Goal: Task Accomplishment & Management: Use online tool/utility

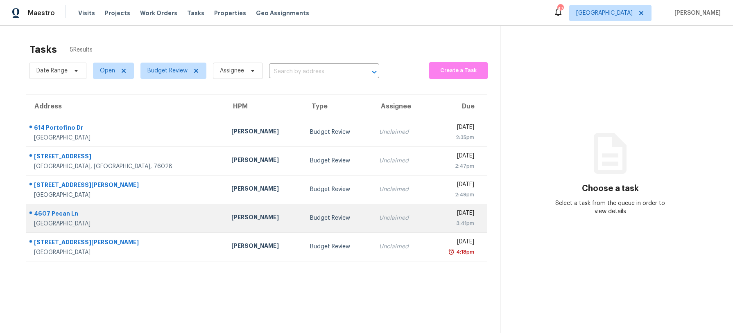
click at [225, 232] on td "[PERSON_NAME]" at bounding box center [264, 218] width 79 height 29
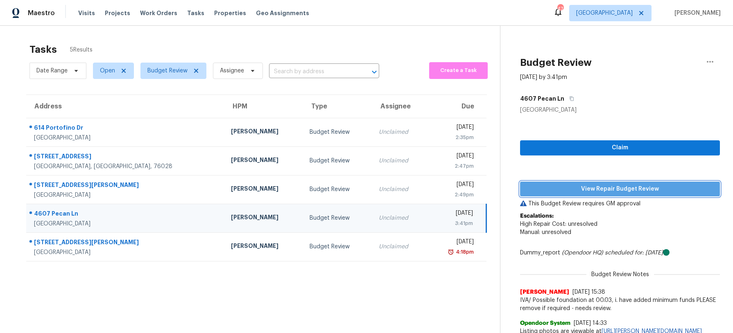
click at [601, 192] on span "View Repair Budget Review" at bounding box center [620, 189] width 187 height 10
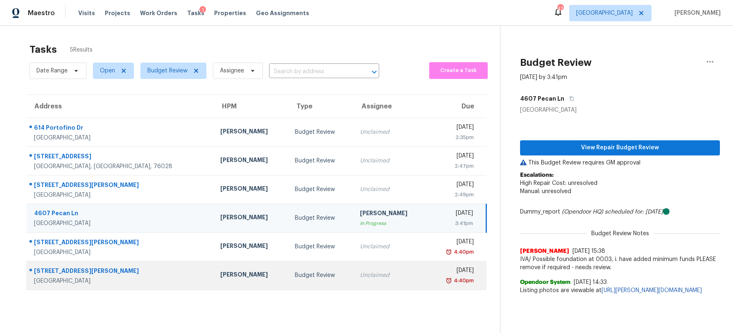
click at [288, 266] on td "Budget Review" at bounding box center [321, 275] width 66 height 29
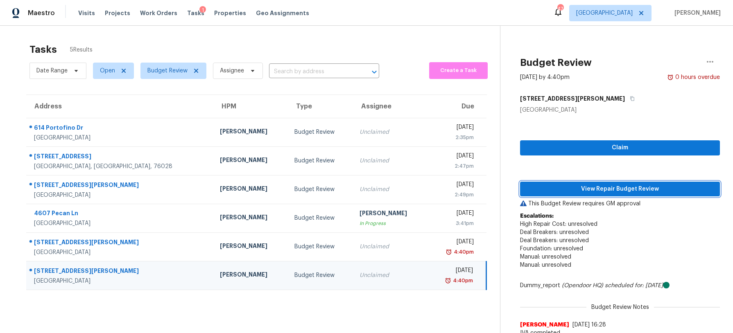
click at [669, 187] on span "View Repair Budget Review" at bounding box center [620, 189] width 187 height 10
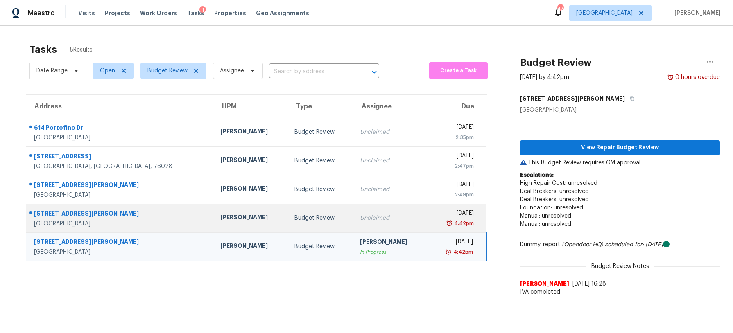
click at [360, 219] on div "Unclaimed" at bounding box center [390, 218] width 61 height 8
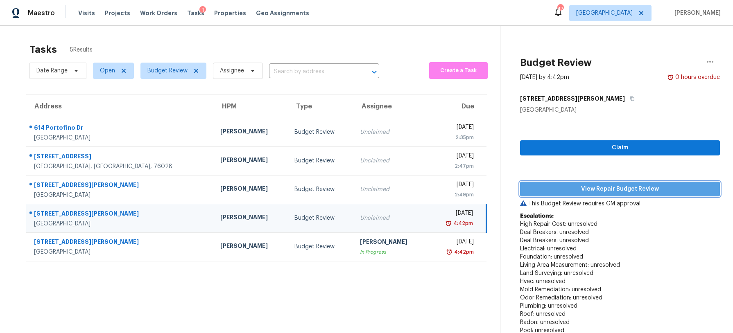
click at [565, 191] on span "View Repair Budget Review" at bounding box center [620, 189] width 187 height 10
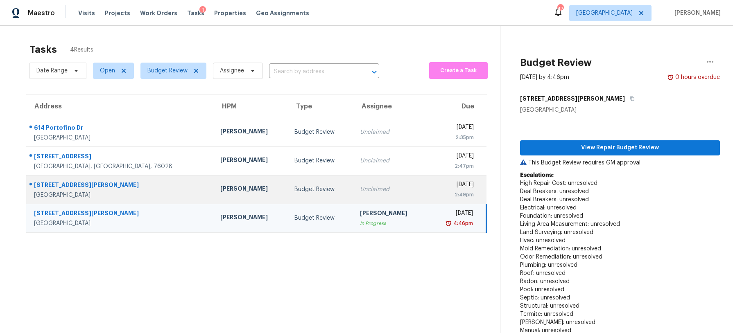
click at [288, 181] on td "Budget Review" at bounding box center [321, 189] width 66 height 29
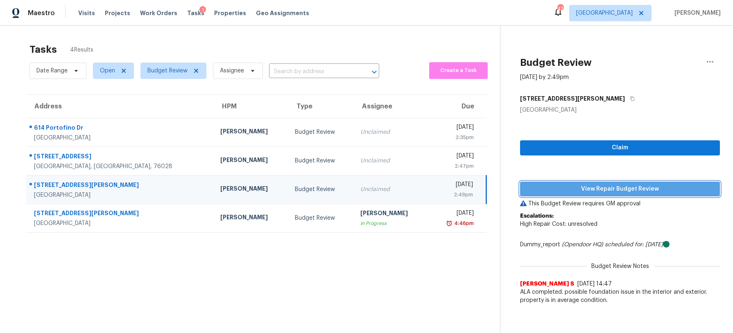
click at [578, 187] on span "View Repair Budget Review" at bounding box center [620, 189] width 187 height 10
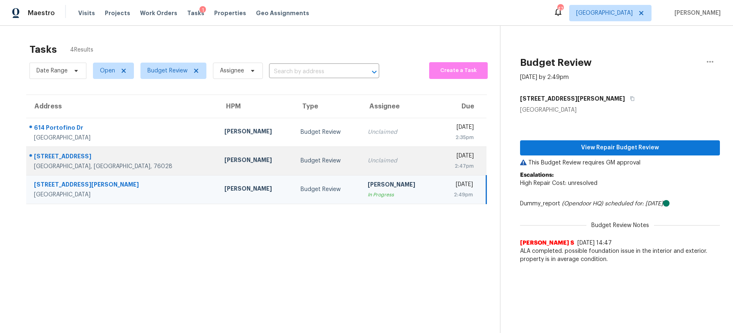
click at [368, 161] on div "Unclaimed" at bounding box center [399, 161] width 63 height 8
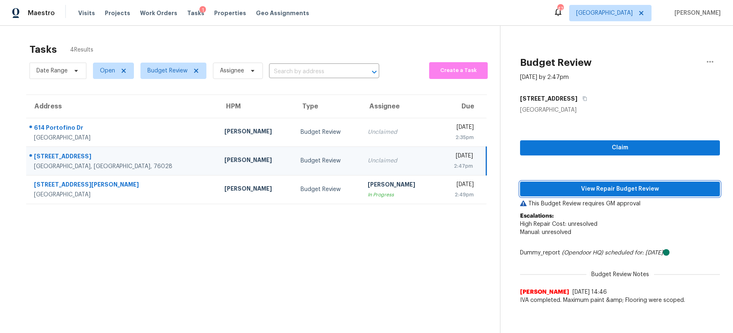
click at [545, 184] on span "View Repair Budget Review" at bounding box center [620, 189] width 187 height 10
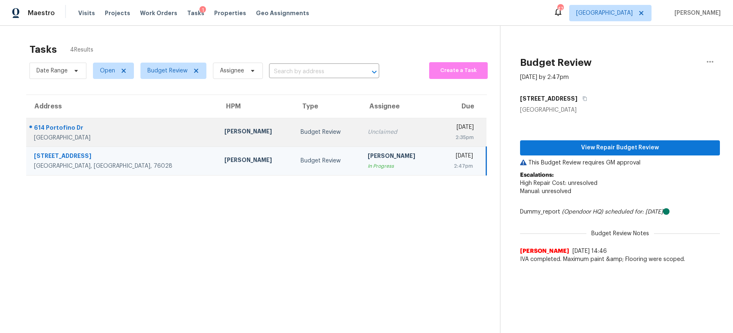
click at [301, 136] on div "Budget Review" at bounding box center [328, 132] width 54 height 8
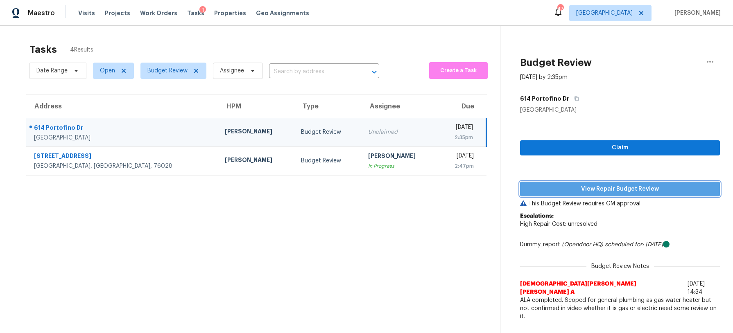
click at [569, 188] on span "View Repair Budget Review" at bounding box center [620, 189] width 187 height 10
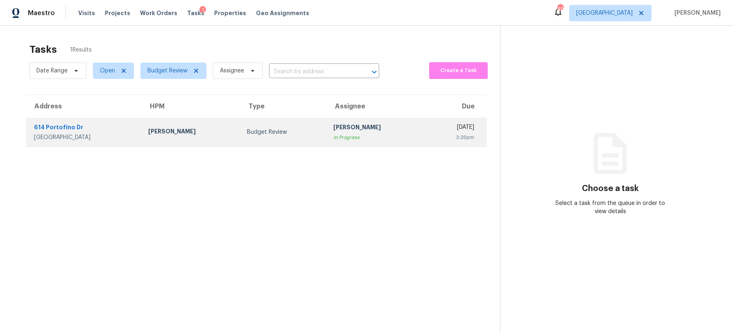
click at [333, 136] on div "In Progress" at bounding box center [376, 137] width 86 height 8
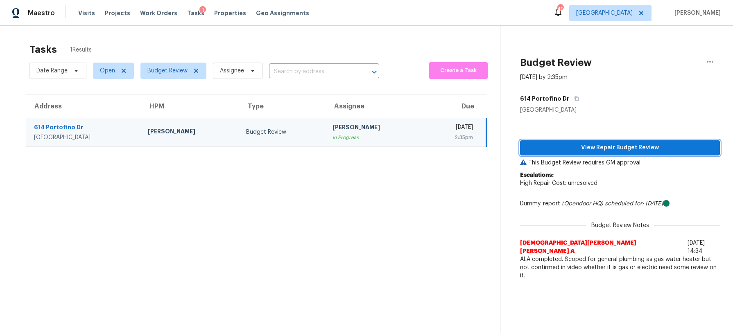
click at [617, 153] on button "View Repair Budget Review" at bounding box center [620, 147] width 200 height 15
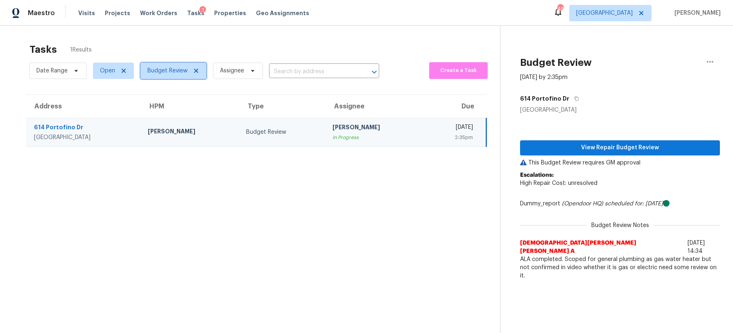
click at [156, 68] on span "Budget Review" at bounding box center [167, 71] width 40 height 8
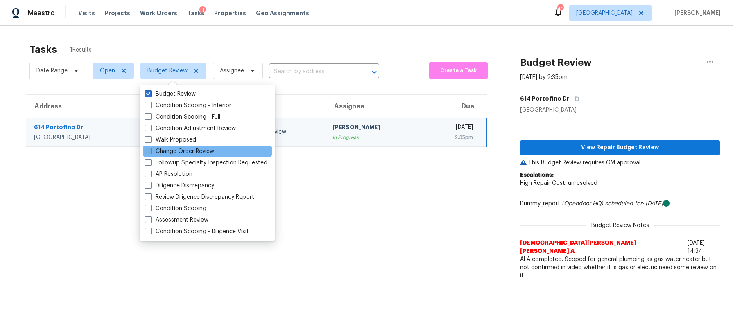
click at [172, 151] on label "Change Order Review" at bounding box center [179, 151] width 69 height 8
click at [150, 151] on input "Change Order Review" at bounding box center [147, 149] width 5 height 5
checkbox input "true"
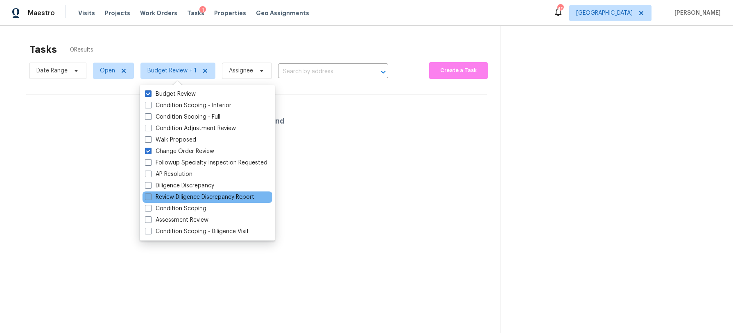
click at [216, 199] on label "Review Diligence Discrepancy Report" at bounding box center [199, 197] width 109 height 8
click at [150, 199] on input "Review Diligence Discrepancy Report" at bounding box center [147, 195] width 5 height 5
checkbox input "true"
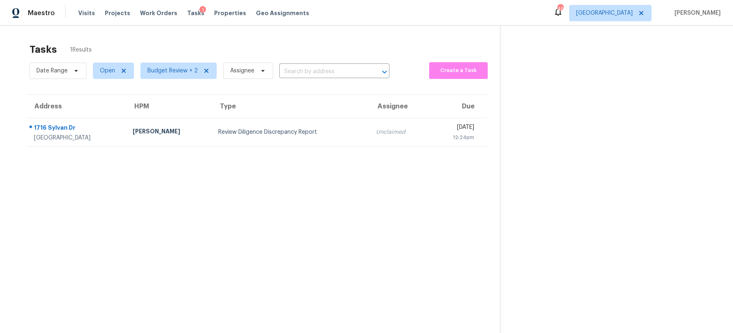
click at [312, 171] on section "Tasks 1 Results Date Range Open Budget Review + 2 Assignee ​ Create a Task Addr…" at bounding box center [256, 199] width 487 height 320
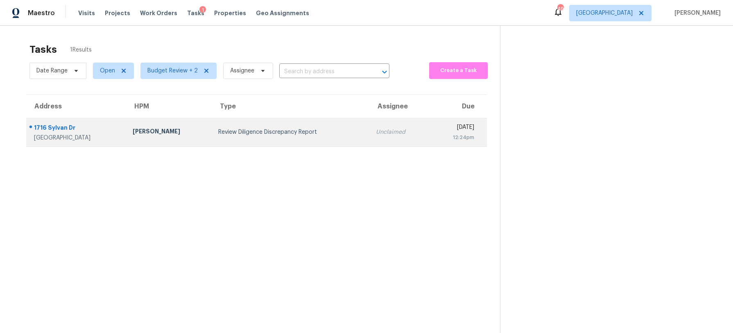
click at [296, 133] on div "Review Diligence Discrepancy Report" at bounding box center [290, 132] width 145 height 8
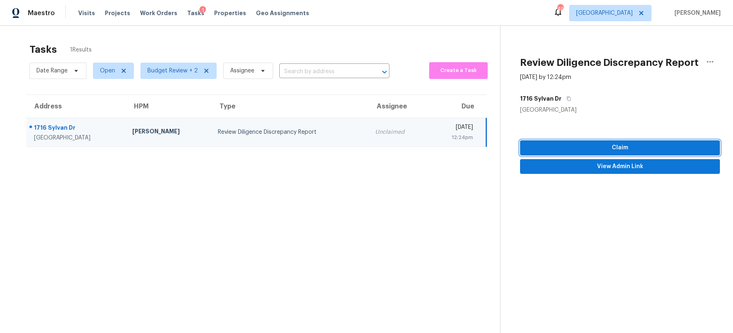
click at [633, 149] on span "Claim" at bounding box center [620, 148] width 187 height 10
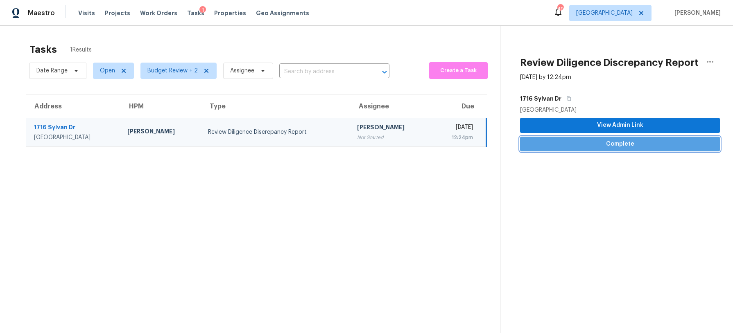
click at [628, 143] on span "Complete" at bounding box center [620, 144] width 187 height 10
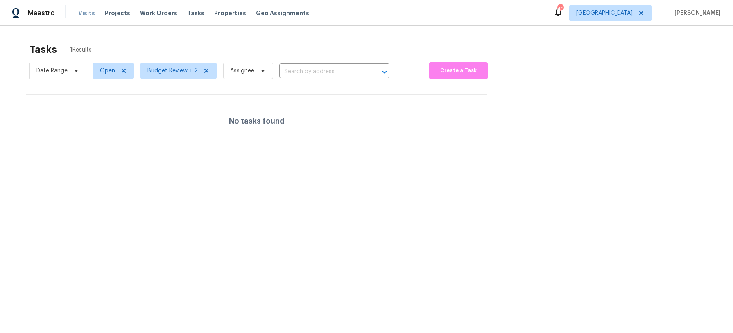
click at [84, 13] on span "Visits" at bounding box center [86, 13] width 17 height 8
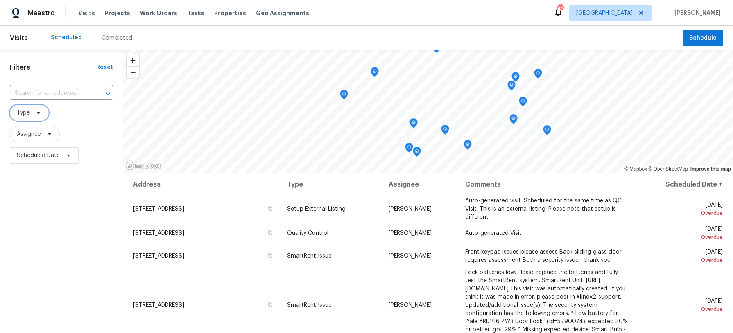
click at [41, 115] on icon at bounding box center [38, 113] width 7 height 7
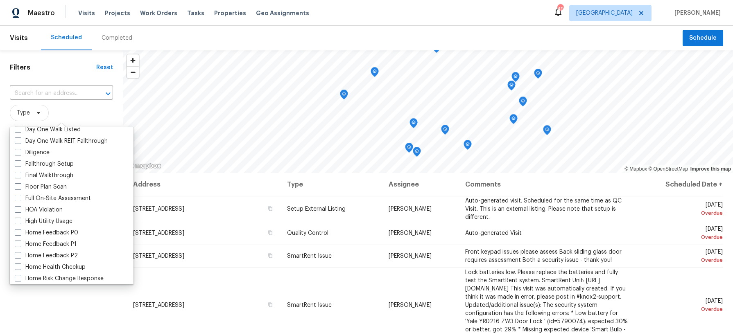
scroll to position [169, 0]
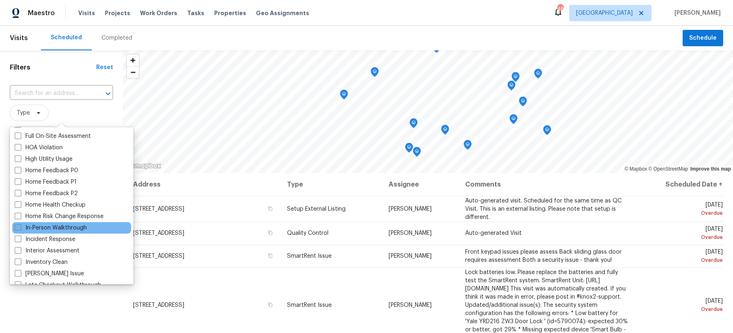
click at [64, 228] on label "In-Person Walkthrough" at bounding box center [51, 228] width 72 height 8
click at [20, 228] on input "In-Person Walkthrough" at bounding box center [17, 226] width 5 height 5
checkbox input "true"
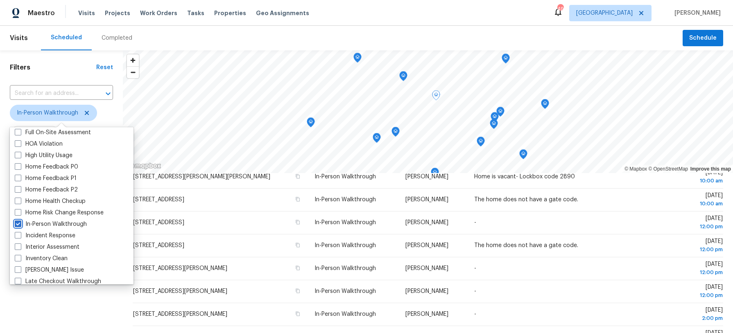
scroll to position [106, 0]
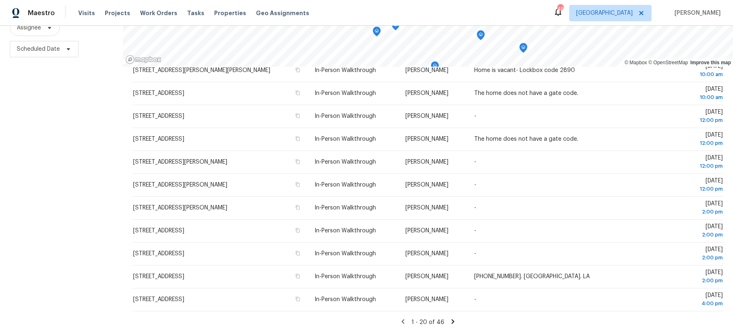
click at [452, 321] on icon at bounding box center [453, 321] width 3 height 5
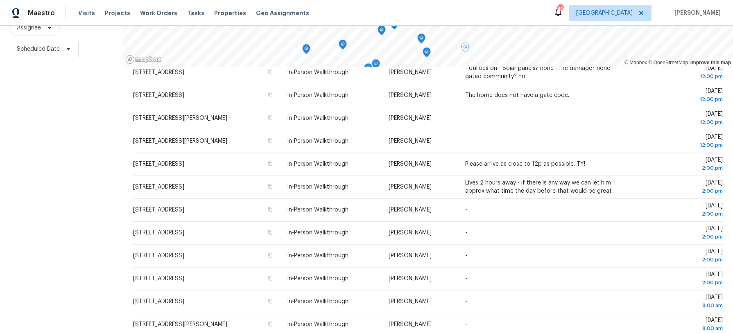
scroll to position [237, 0]
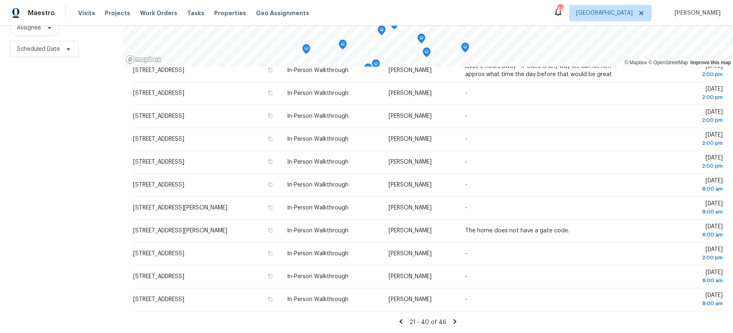
click at [404, 321] on icon at bounding box center [400, 321] width 7 height 7
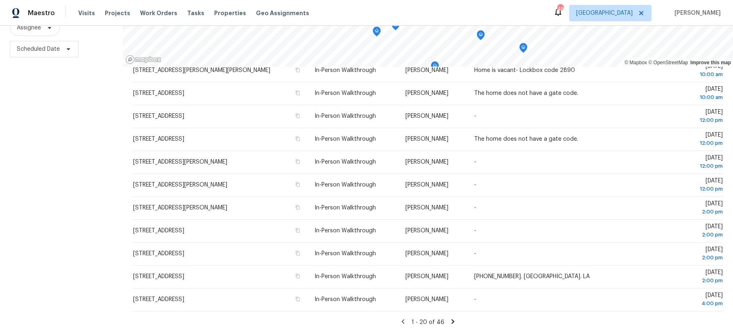
click at [449, 320] on icon at bounding box center [452, 321] width 7 height 7
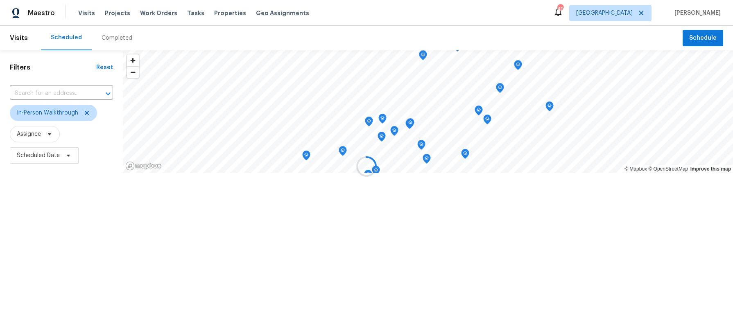
scroll to position [0, 0]
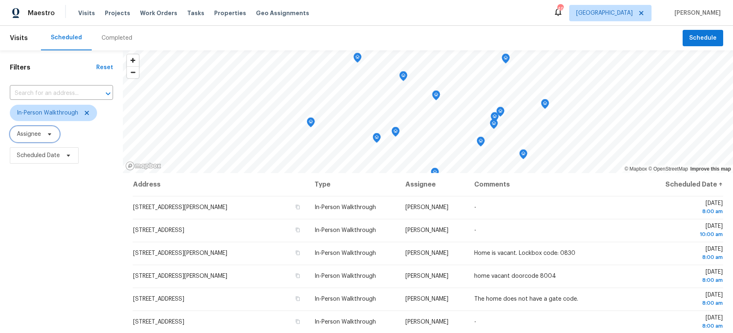
click at [49, 132] on icon at bounding box center [49, 134] width 7 height 7
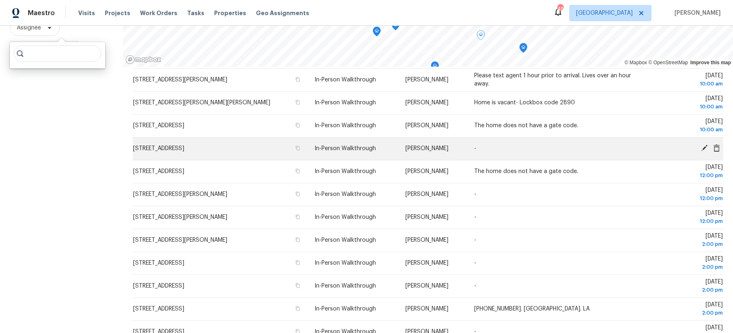
scroll to position [237, 0]
